Goal: Information Seeking & Learning: Understand process/instructions

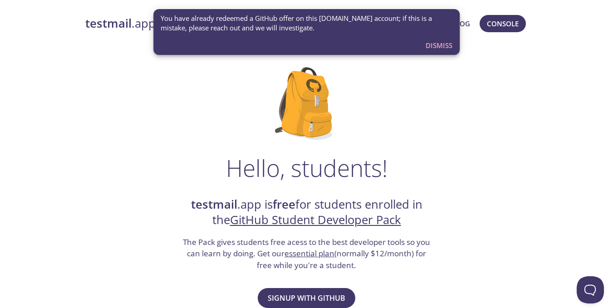
click at [443, 42] on span "Dismiss" at bounding box center [438, 45] width 27 height 12
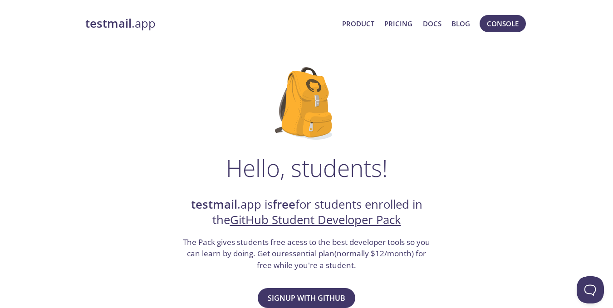
click at [130, 25] on strong "testmail" at bounding box center [108, 23] width 46 height 16
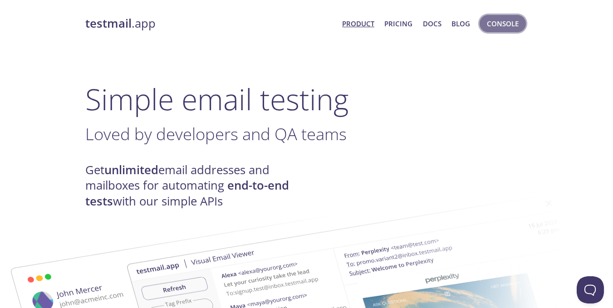
click at [511, 27] on span "Console" at bounding box center [503, 24] width 32 height 12
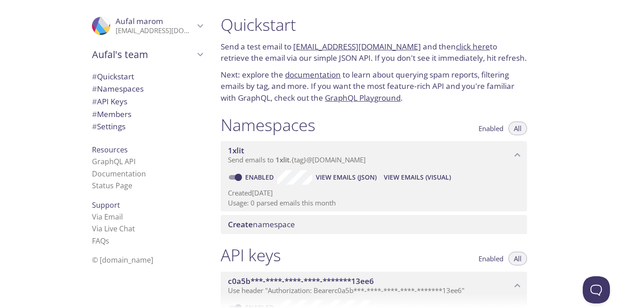
click at [196, 24] on icon "Aufal marom" at bounding box center [201, 26] width 12 height 12
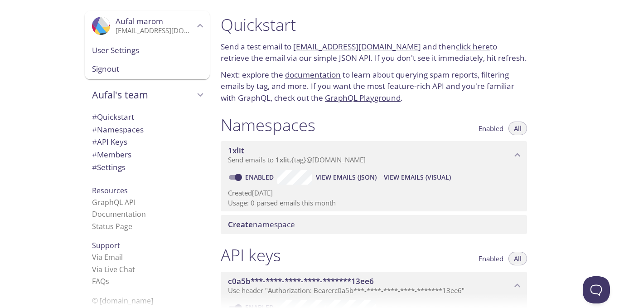
click at [139, 48] on span "User Settings" at bounding box center [147, 50] width 111 height 12
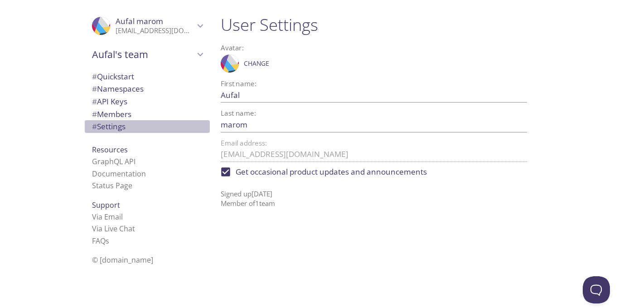
click at [124, 122] on span "# Settings" at bounding box center [147, 127] width 111 height 12
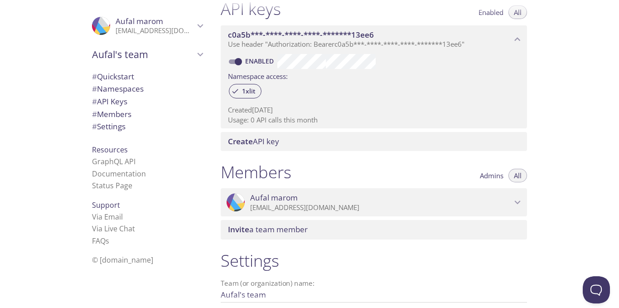
scroll to position [337, 0]
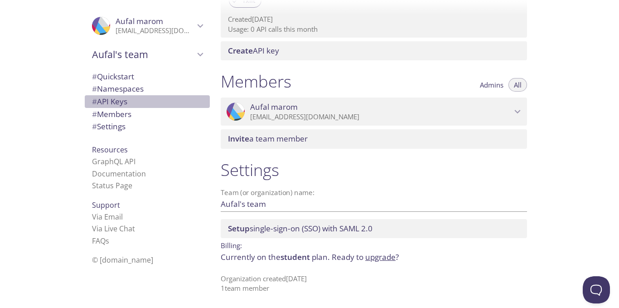
click at [107, 97] on span "# API Keys" at bounding box center [109, 101] width 35 height 10
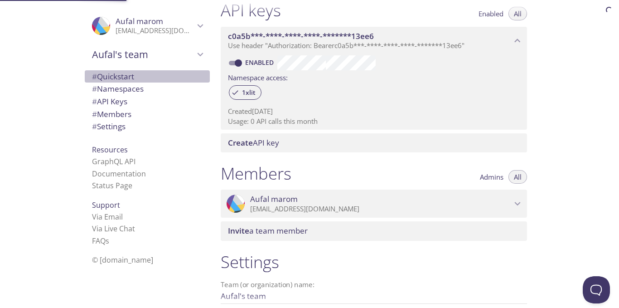
click at [113, 73] on span "# Quickstart" at bounding box center [113, 76] width 42 height 10
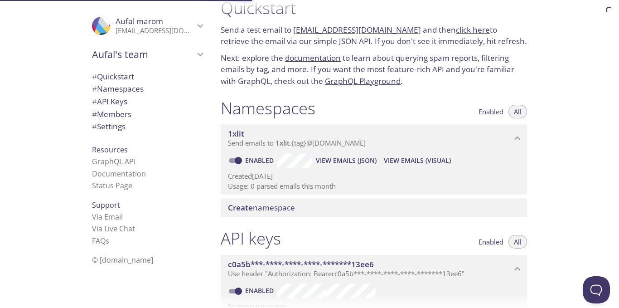
scroll to position [15, 0]
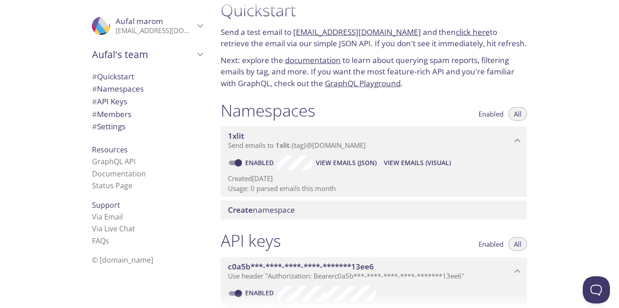
click at [278, 210] on span "Create namespace" at bounding box center [261, 210] width 67 height 10
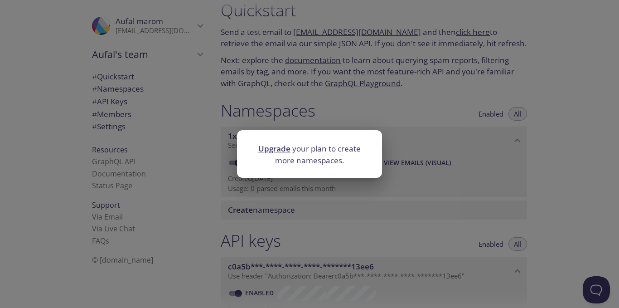
click at [277, 206] on div "Upgrade your plan to create more namespaces." at bounding box center [309, 154] width 619 height 308
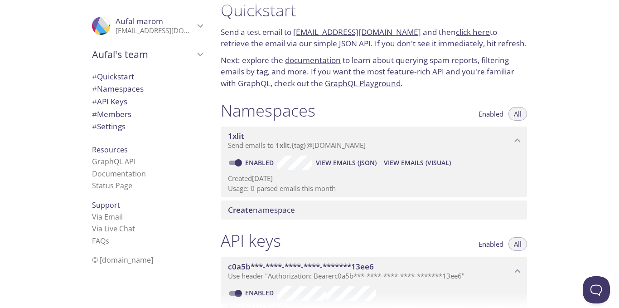
click at [267, 144] on span "Send emails to 1xlit . {tag} @inbox.testmail.app" at bounding box center [297, 145] width 138 height 9
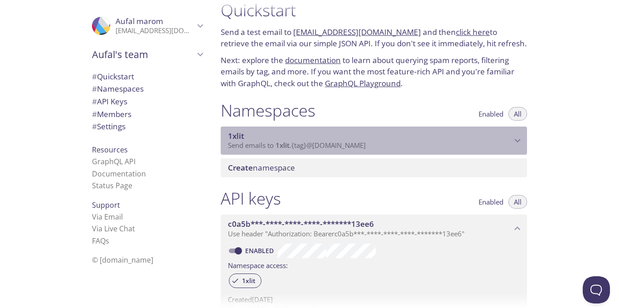
click at [269, 145] on span "Send emails to 1xlit . {tag} @inbox.testmail.app" at bounding box center [297, 145] width 138 height 9
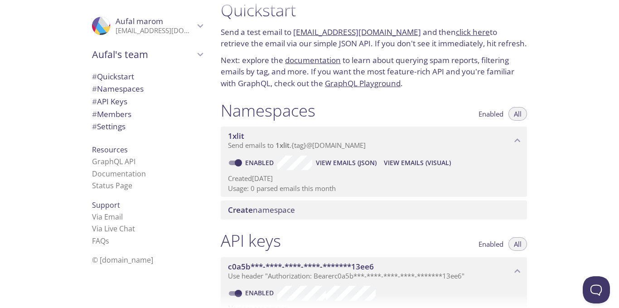
drag, startPoint x: 230, startPoint y: 31, endPoint x: 484, endPoint y: 42, distance: 254.6
click at [484, 42] on div "Quickstart Send a test email to 1xlit.test@inbox.testmail.app and then click he…" at bounding box center [374, 45] width 321 height 100
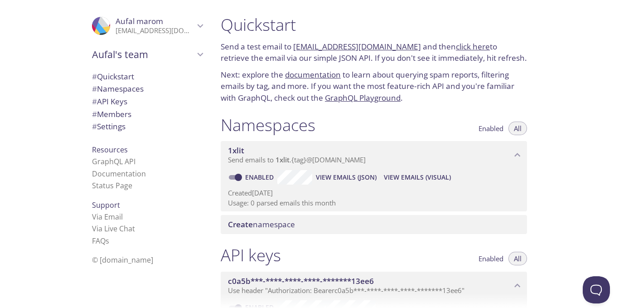
drag, startPoint x: 221, startPoint y: 25, endPoint x: 239, endPoint y: 58, distance: 37.5
click at [239, 58] on div "Quickstart Send a test email to 1xlit.test@inbox.testmail.app and then click he…" at bounding box center [374, 59] width 321 height 100
click at [228, 23] on h1 "Quickstart" at bounding box center [374, 25] width 307 height 20
drag, startPoint x: 225, startPoint y: 22, endPoint x: 295, endPoint y: 26, distance: 70.0
click at [295, 26] on h1 "Quickstart" at bounding box center [374, 25] width 307 height 20
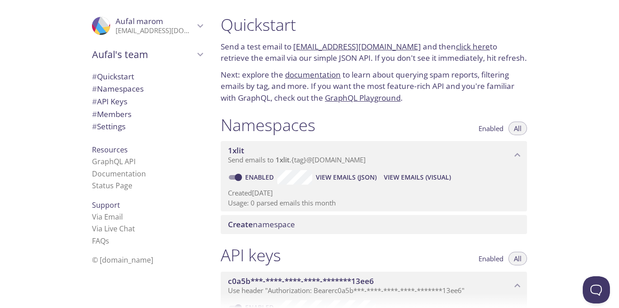
click at [302, 25] on h1 "Quickstart" at bounding box center [374, 25] width 307 height 20
click at [252, 58] on p "Send a test email to 1xlit.test@inbox.testmail.app and then click here to retri…" at bounding box center [374, 52] width 307 height 23
drag, startPoint x: 226, startPoint y: 22, endPoint x: 281, endPoint y: 151, distance: 140.2
click at [281, 151] on div "Quickstart Send a test email to 1xlit.test@inbox.testmail.app and then click he…" at bounding box center [378, 154] width 328 height 308
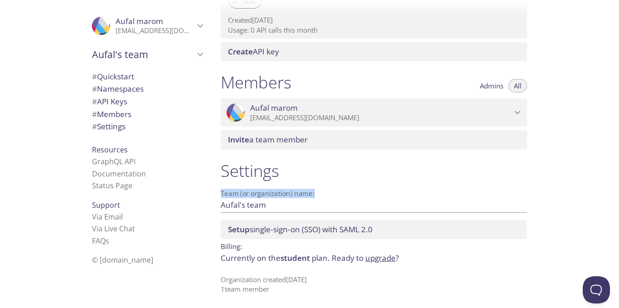
scroll to position [337, 0]
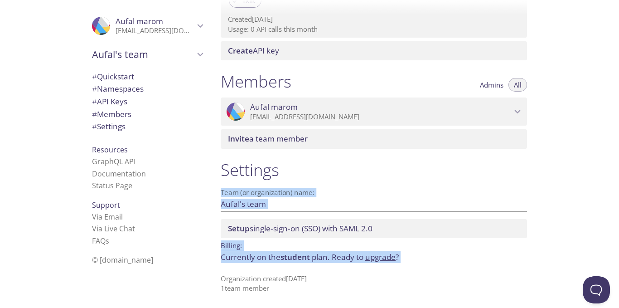
drag, startPoint x: 222, startPoint y: 46, endPoint x: 340, endPoint y: 240, distance: 226.5
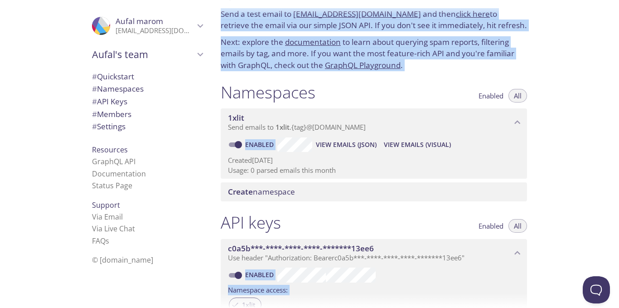
scroll to position [0, 0]
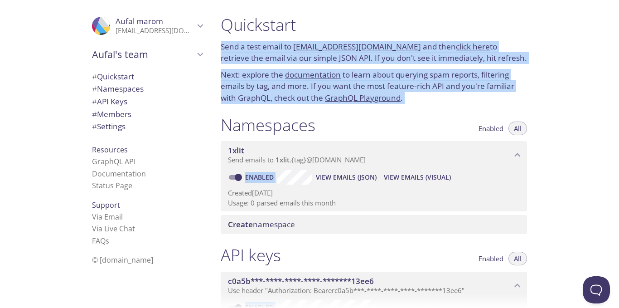
copy div "Send a test email to 1xlit.test@inbox.testmail.app and then click here to retri…"
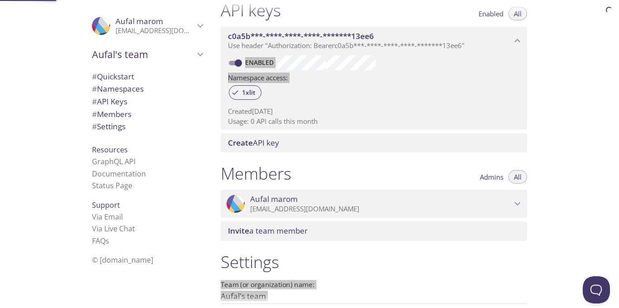
scroll to position [337, 0]
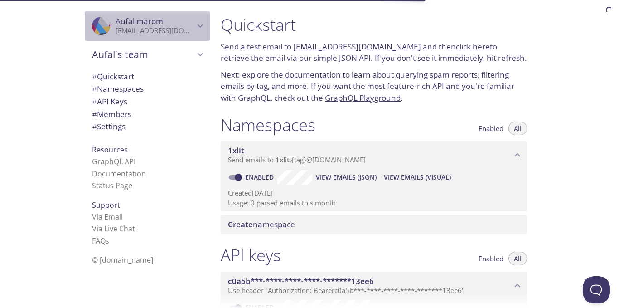
click at [161, 29] on p "[EMAIL_ADDRESS][DOMAIN_NAME]" at bounding box center [155, 30] width 79 height 9
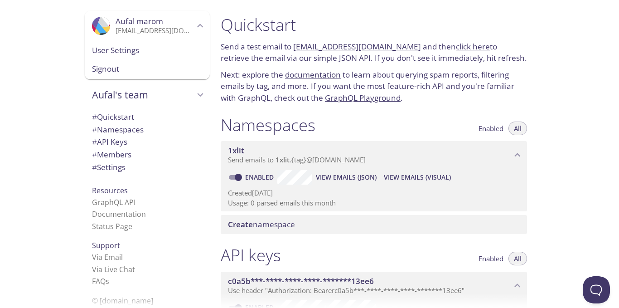
click at [158, 100] on span "Aufal's team" at bounding box center [143, 94] width 102 height 13
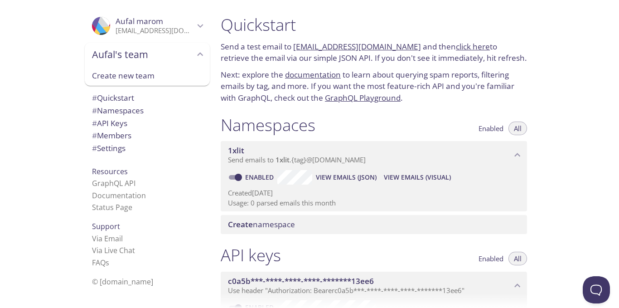
drag, startPoint x: 140, startPoint y: 73, endPoint x: 163, endPoint y: 136, distance: 67.4
click at [163, 142] on div ".cls-1 { fill: #6d5ca8; } .cls-2 { fill: #3fc191; } .cls-3 { fill: #3b4752; } .…" at bounding box center [146, 154] width 136 height 308
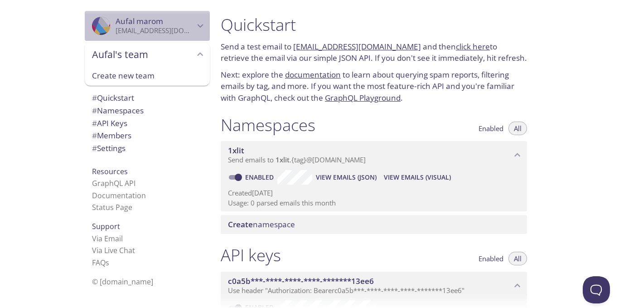
click at [163, 31] on p "[EMAIL_ADDRESS][DOMAIN_NAME]" at bounding box center [155, 30] width 79 height 9
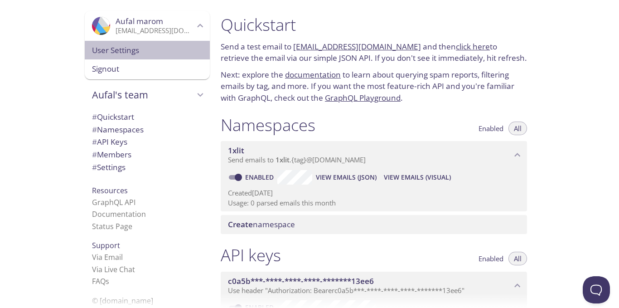
click at [138, 49] on span "User Settings" at bounding box center [147, 50] width 111 height 12
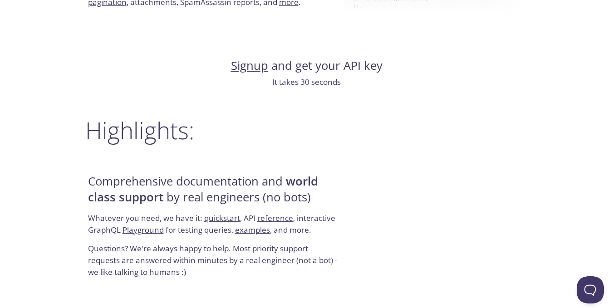
scroll to position [1088, 0]
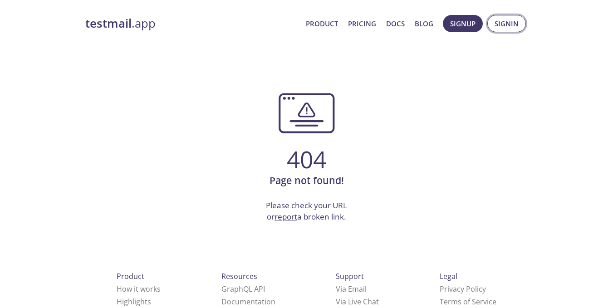
click at [506, 22] on span "Signin" at bounding box center [506, 24] width 24 height 12
click at [510, 25] on span "Signin" at bounding box center [506, 24] width 24 height 12
click at [513, 29] on span "Signin" at bounding box center [506, 24] width 24 height 12
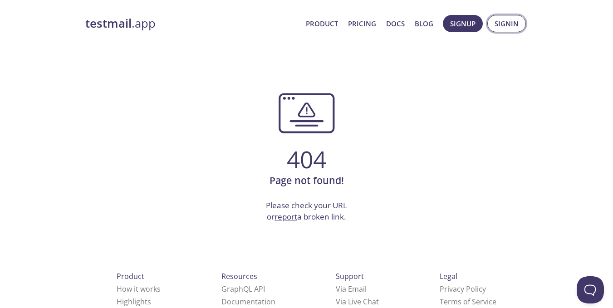
click at [513, 29] on span "Signin" at bounding box center [506, 24] width 24 height 12
click at [513, 28] on span "Signin" at bounding box center [506, 24] width 24 height 12
click at [120, 29] on strong "testmail" at bounding box center [108, 23] width 46 height 16
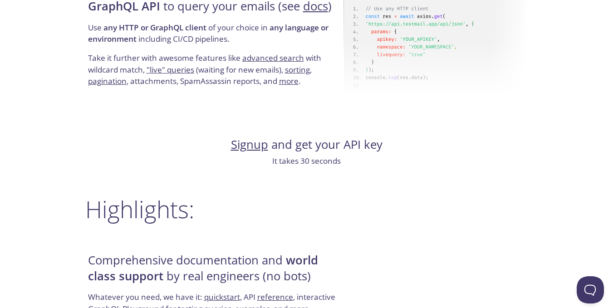
scroll to position [952, 0]
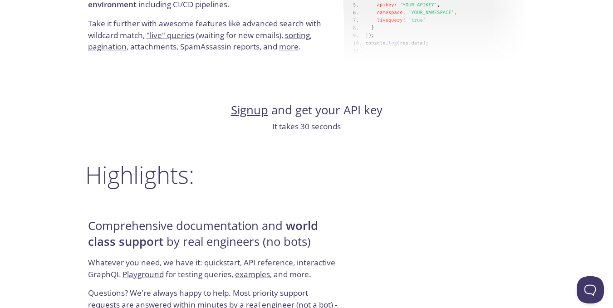
drag, startPoint x: 298, startPoint y: 133, endPoint x: 264, endPoint y: 128, distance: 34.4
click at [296, 133] on div "testmail .app Product Pricing Docs Blog Console Simple email testing Loved by d…" at bounding box center [306, 123] width 464 height 2132
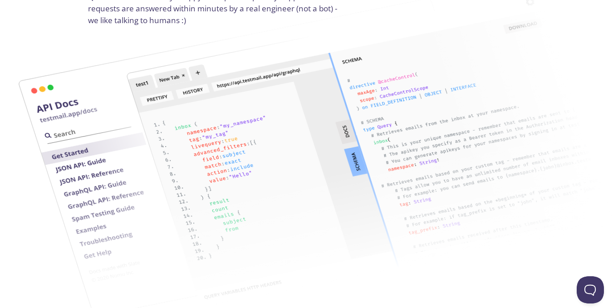
scroll to position [1360, 0]
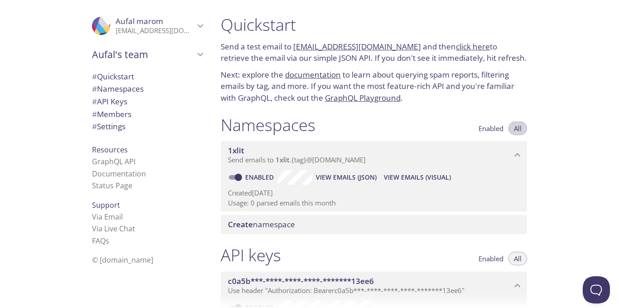
drag, startPoint x: 519, startPoint y: 129, endPoint x: 519, endPoint y: 144, distance: 15.0
click at [519, 128] on span "All" at bounding box center [518, 128] width 8 height 0
click at [346, 47] on link "[EMAIL_ADDRESS][DOMAIN_NAME]" at bounding box center [357, 46] width 128 height 10
click at [458, 46] on link "click here" at bounding box center [473, 46] width 34 height 10
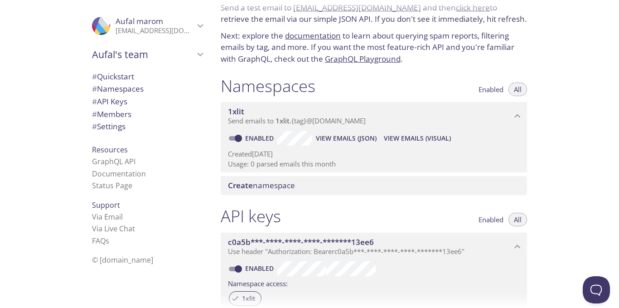
scroll to position [91, 0]
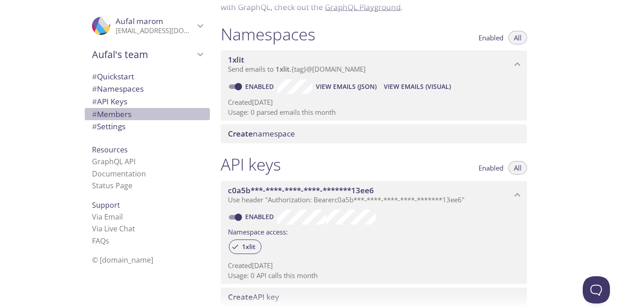
click at [112, 113] on span "# Members" at bounding box center [111, 114] width 39 height 10
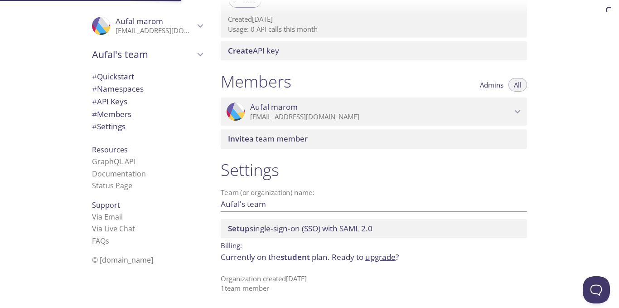
click at [117, 88] on span "# Namespaces" at bounding box center [118, 88] width 52 height 10
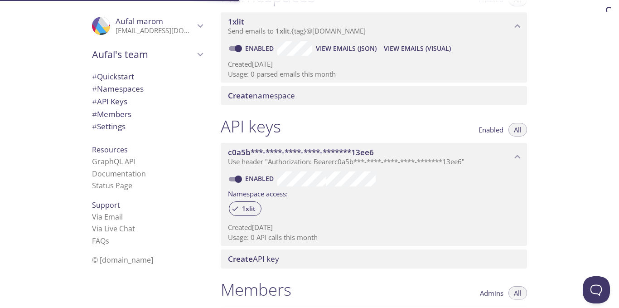
scroll to position [115, 0]
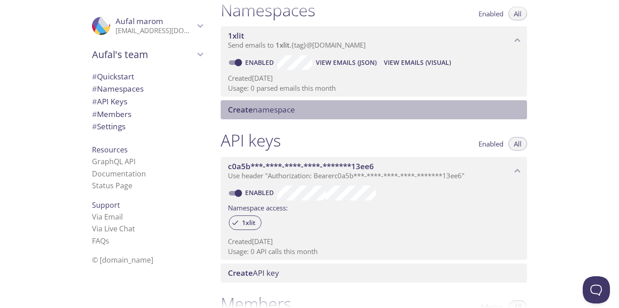
click at [246, 111] on span "Create" at bounding box center [240, 109] width 25 height 10
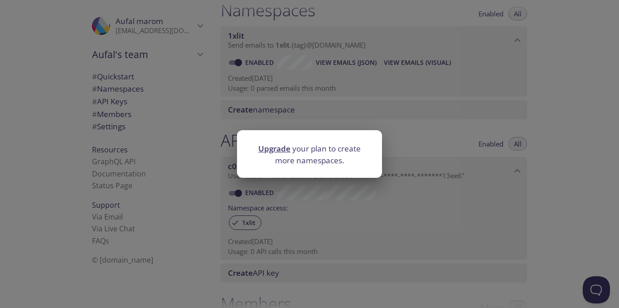
click at [415, 94] on div "Upgrade your plan to create more namespaces." at bounding box center [309, 154] width 619 height 308
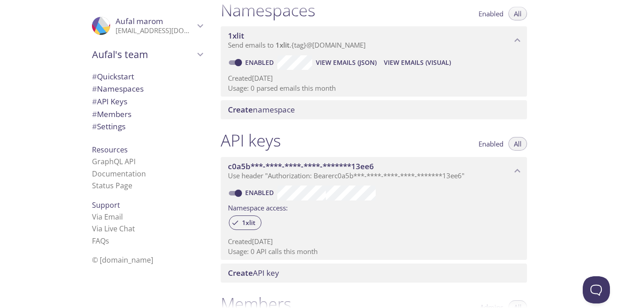
click at [357, 60] on span "View Emails (JSON)" at bounding box center [346, 62] width 61 height 11
click at [396, 65] on span "View Emails (Visual)" at bounding box center [417, 62] width 67 height 11
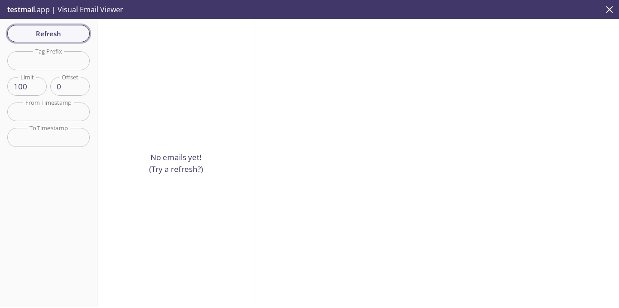
click at [60, 34] on span "Refresh" at bounding box center [49, 34] width 68 height 12
